Goal: Navigation & Orientation: Find specific page/section

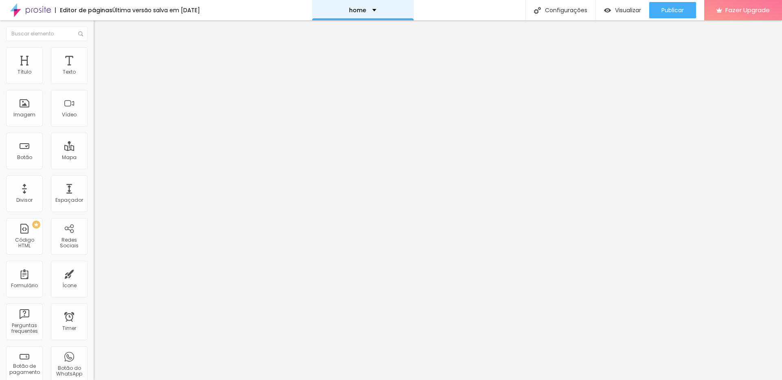
click at [380, 14] on div "home" at bounding box center [363, 10] width 102 height 20
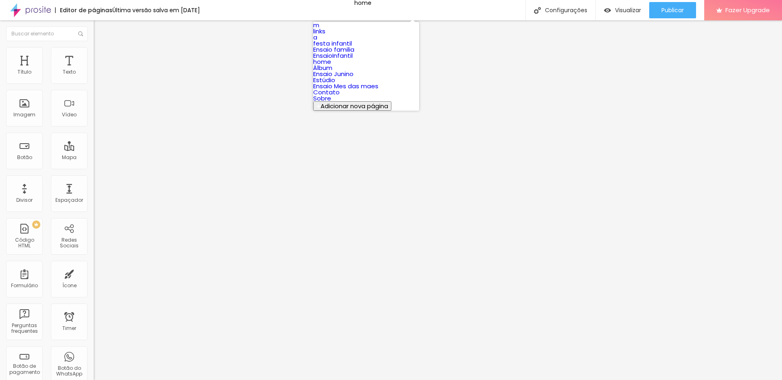
scroll to position [30, 0]
click at [331, 66] on link "home" at bounding box center [322, 61] width 18 height 9
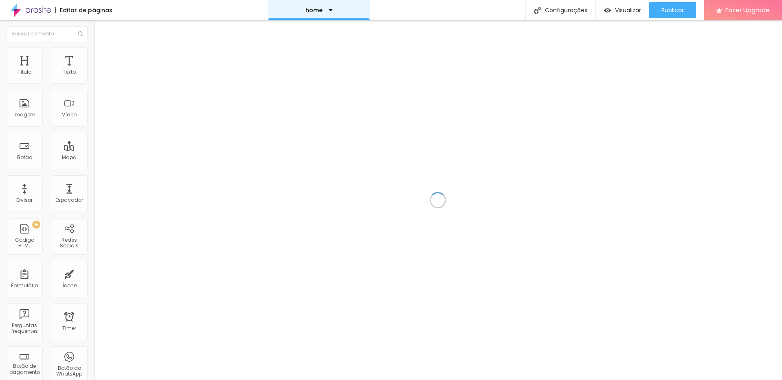
click at [320, 9] on div "home" at bounding box center [318, 10] width 27 height 6
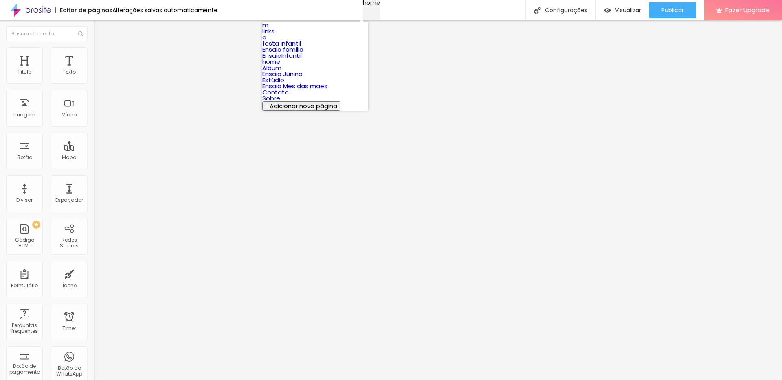
click at [380, 6] on div "home" at bounding box center [371, 3] width 17 height 6
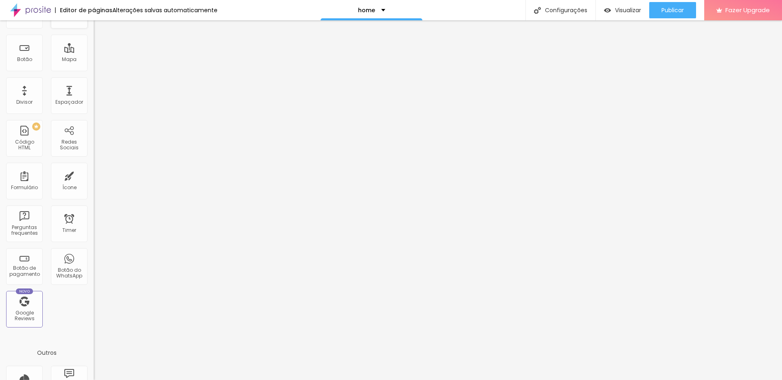
scroll to position [169, 0]
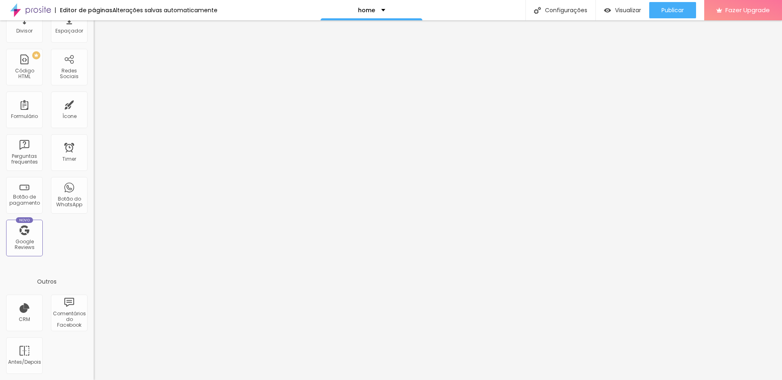
click at [92, 9] on div "Editor de páginas" at bounding box center [83, 10] width 57 height 6
click at [620, 15] on div "Visualizar" at bounding box center [622, 10] width 37 height 16
click at [378, 11] on div "home" at bounding box center [371, 10] width 27 height 6
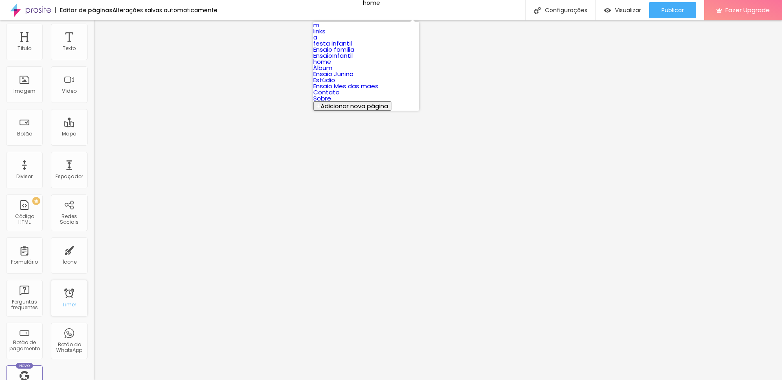
scroll to position [0, 0]
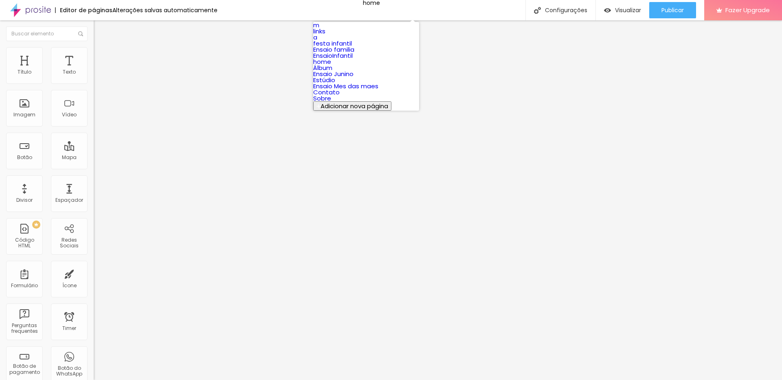
click at [319, 29] on link "m" at bounding box center [316, 25] width 6 height 9
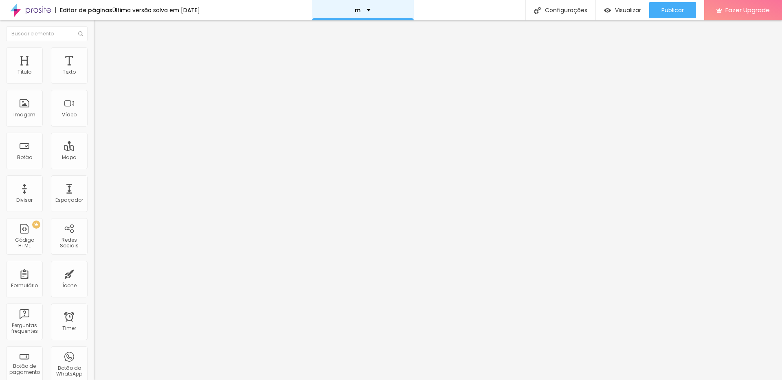
click at [363, 14] on div "m" at bounding box center [363, 10] width 102 height 20
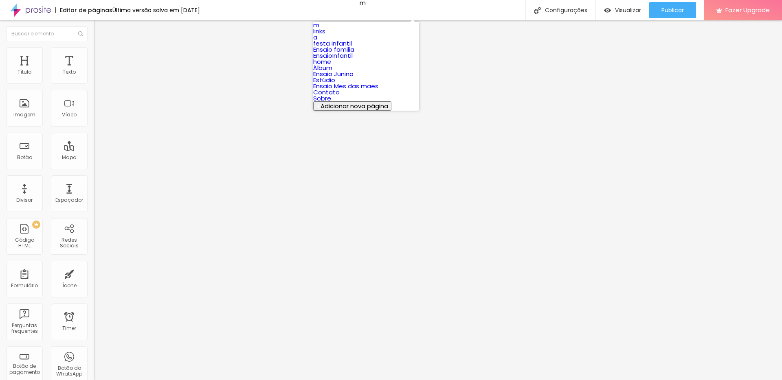
click at [319, 29] on link "m" at bounding box center [316, 25] width 6 height 9
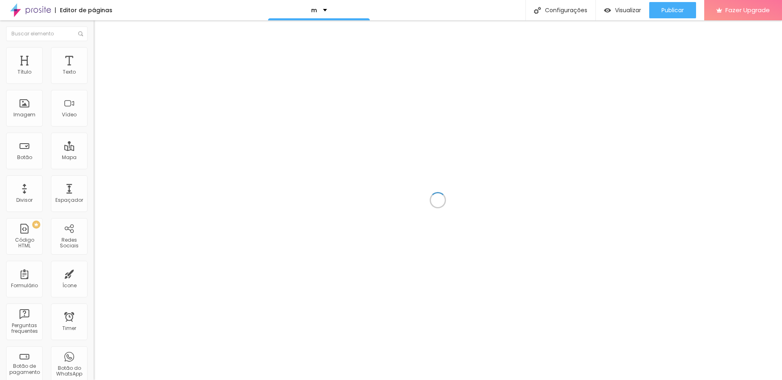
click at [364, 10] on div "m" at bounding box center [319, 10] width 102 height 20
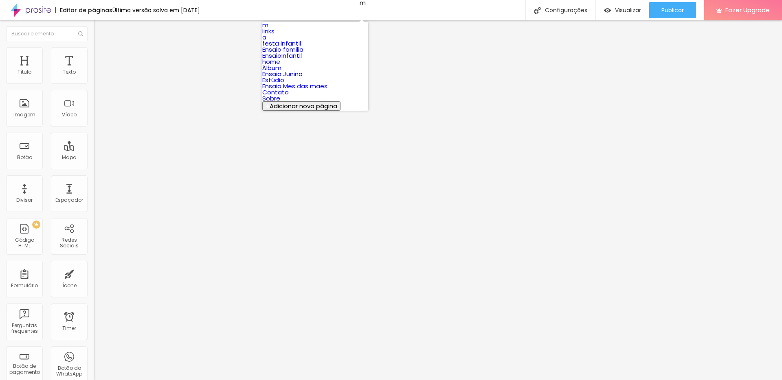
click at [266, 42] on link "a" at bounding box center [264, 37] width 4 height 9
